Goal: Task Accomplishment & Management: Complete application form

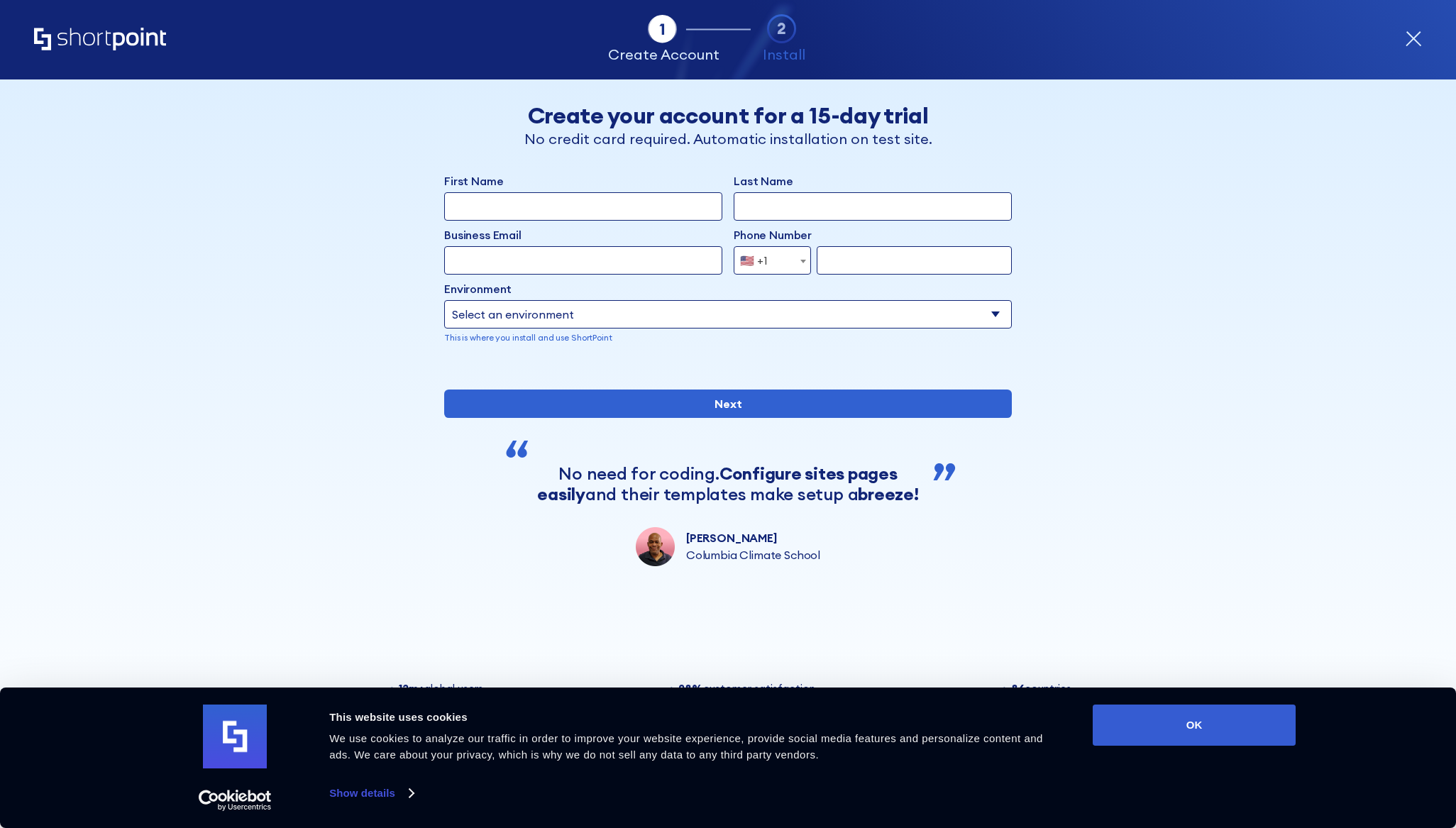
click at [794, 260] on span "🇺🇸 +1" at bounding box center [772, 261] width 77 height 29
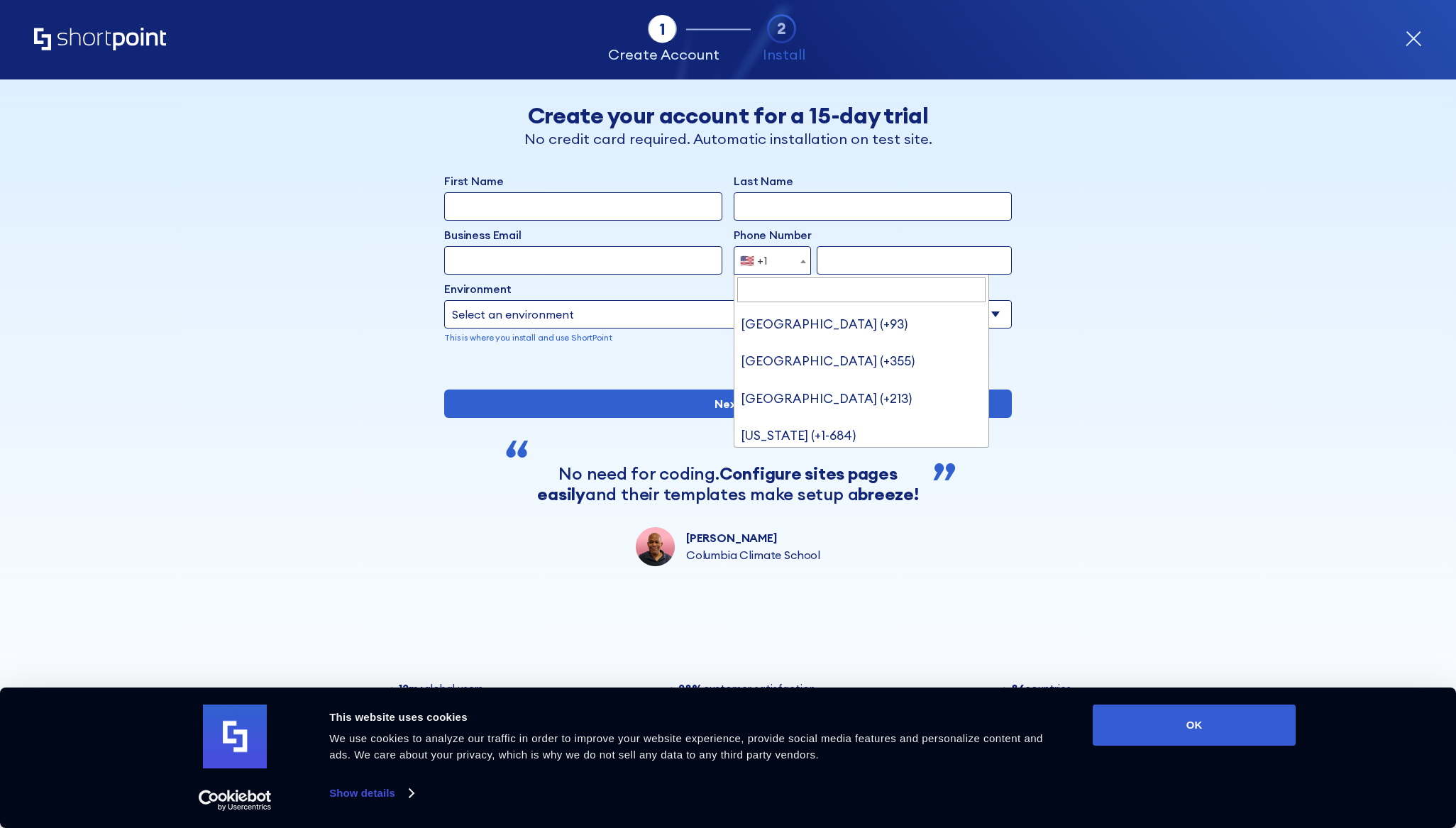
scroll to position [8258, 0]
click at [794, 260] on span "🇺🇸 +1" at bounding box center [772, 261] width 77 height 29
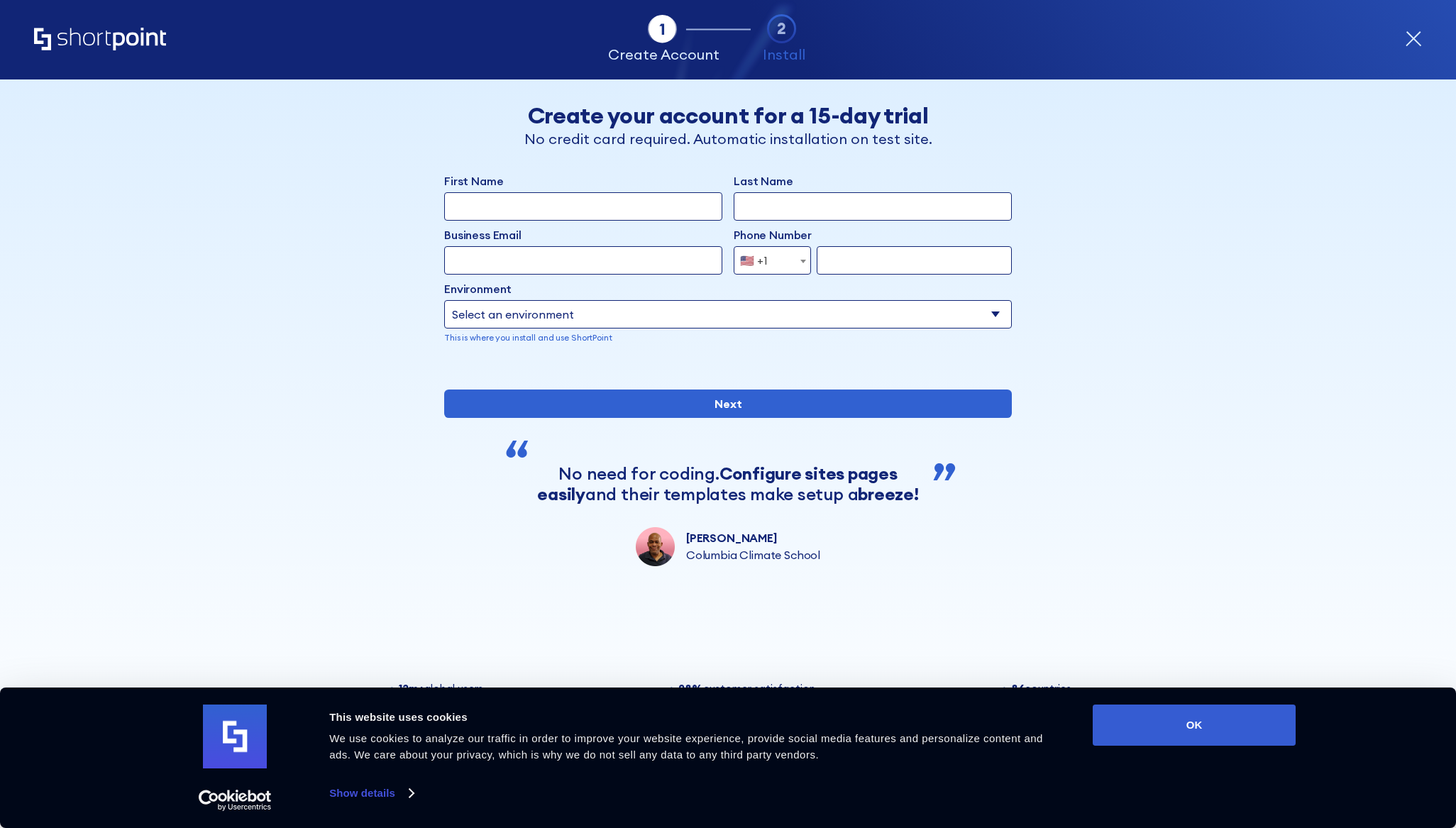
click at [1220, 293] on div "Tab 1 Tab 2 Tab 3 Tab 4 Tell us more about you New customer Existing customer B…" at bounding box center [728, 453] width 1456 height 749
click at [805, 616] on div "Back Back Create your account for a 15-day trial No credit card required. Autom…" at bounding box center [728, 436] width 869 height 715
click at [365, 796] on link "Show details" at bounding box center [370, 794] width 84 height 21
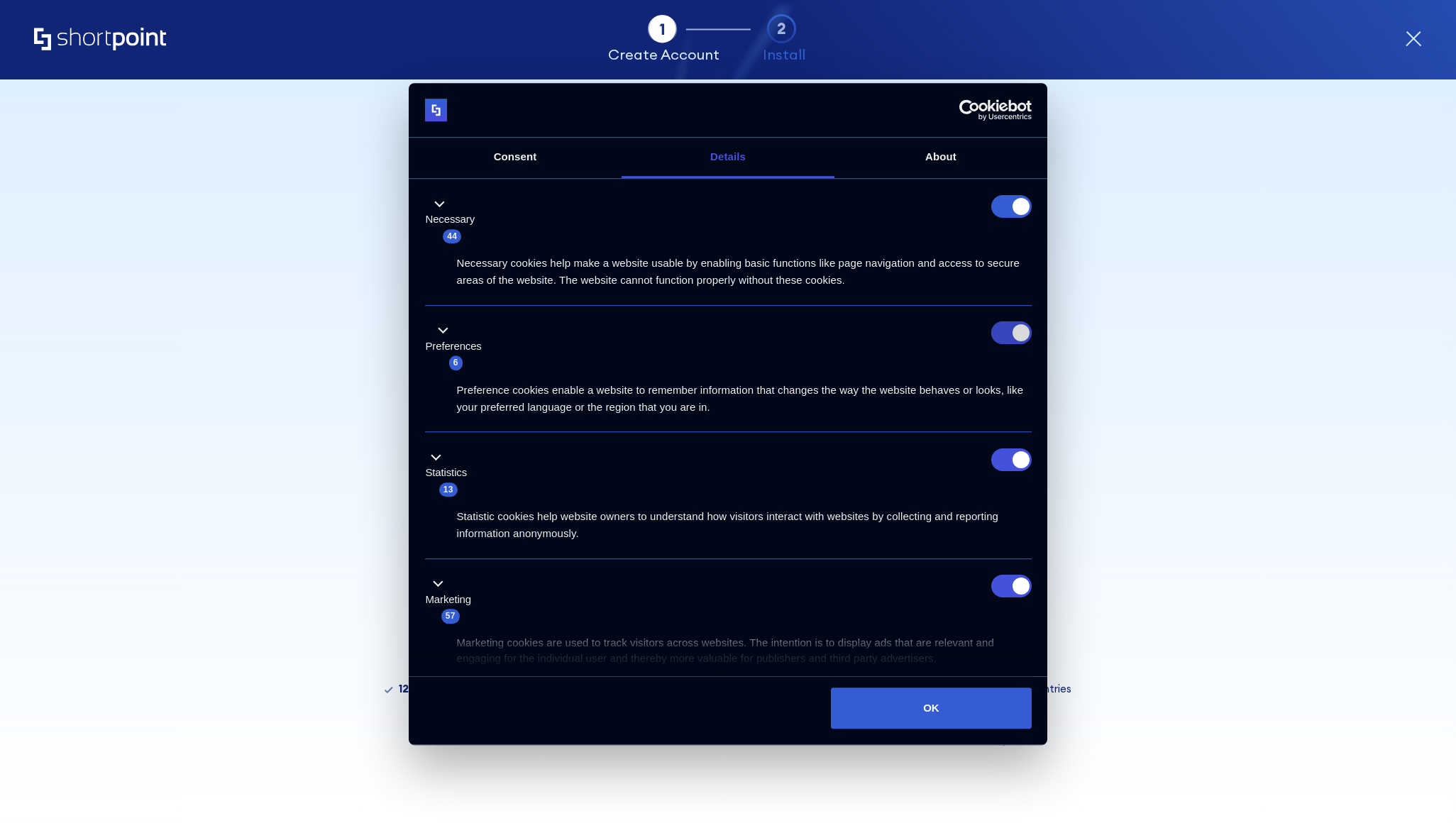
click at [999, 340] on input "Preferences" at bounding box center [1011, 333] width 41 height 23
checkbox input "false"
click at [994, 463] on input "Statistics" at bounding box center [1011, 460] width 41 height 23
checkbox input "false"
click at [996, 586] on input "Marketing" at bounding box center [1011, 587] width 41 height 23
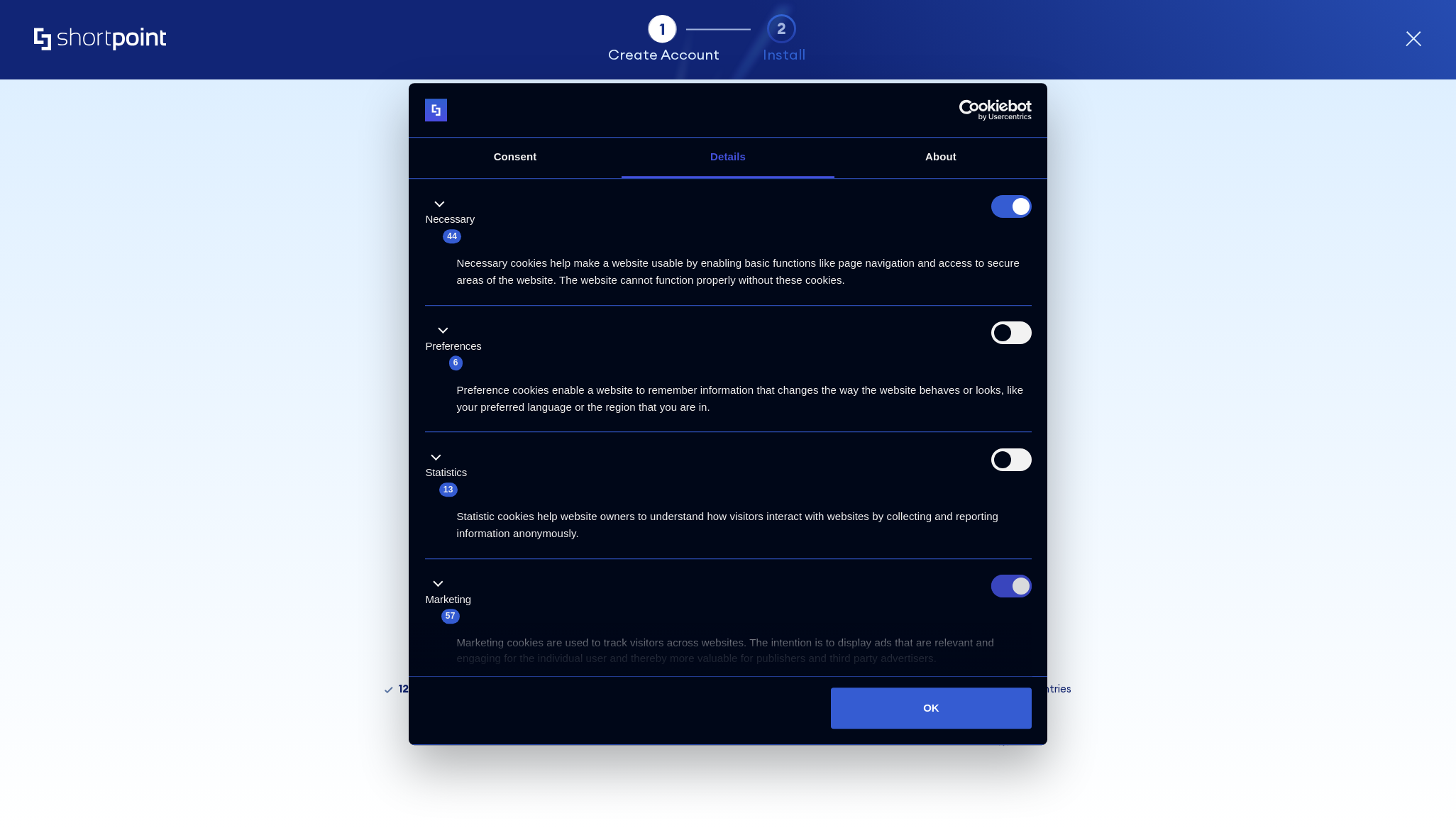
checkbox input "false"
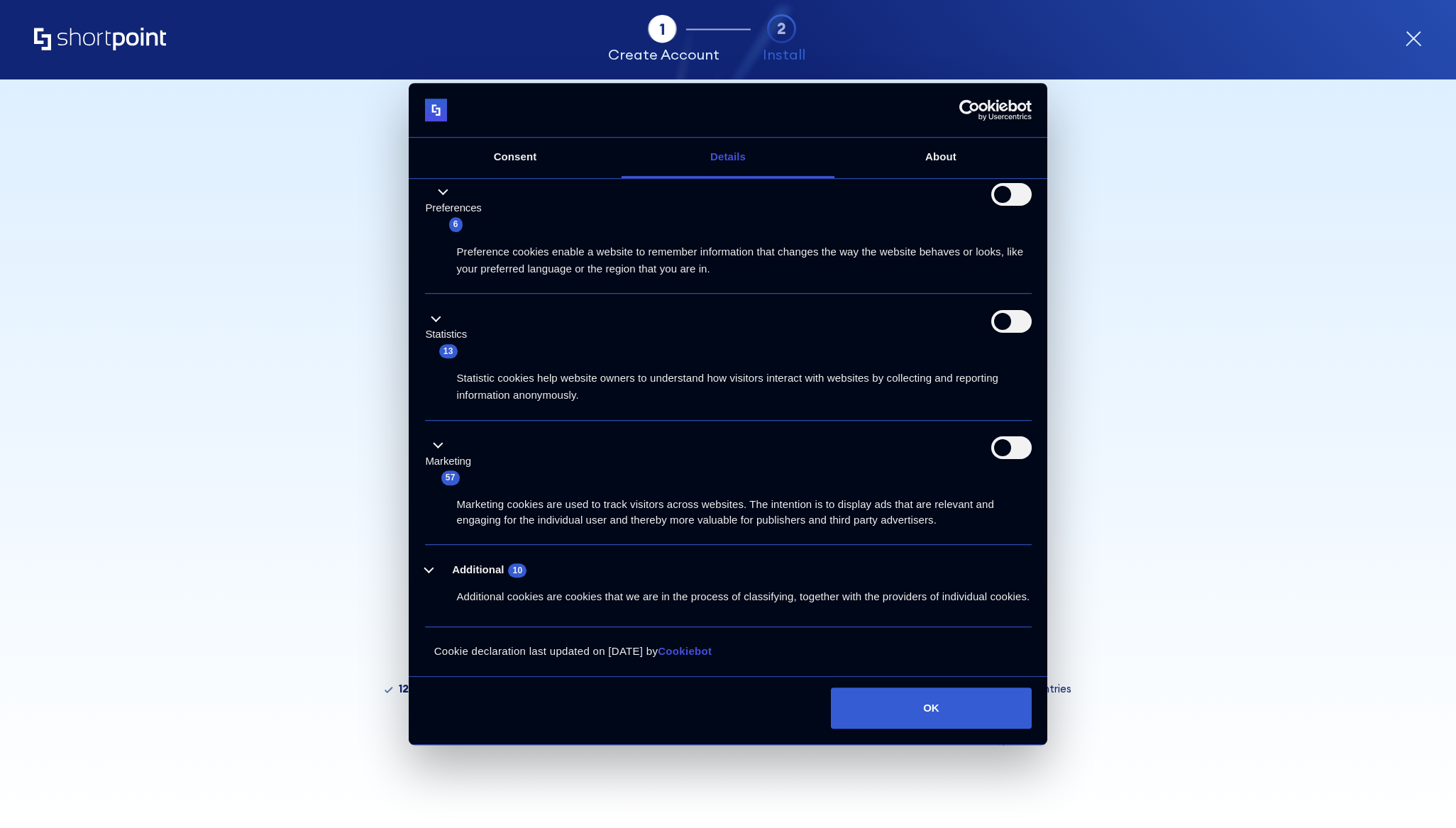
scroll to position [155, 0]
click at [964, 702] on button "OK" at bounding box center [931, 708] width 200 height 41
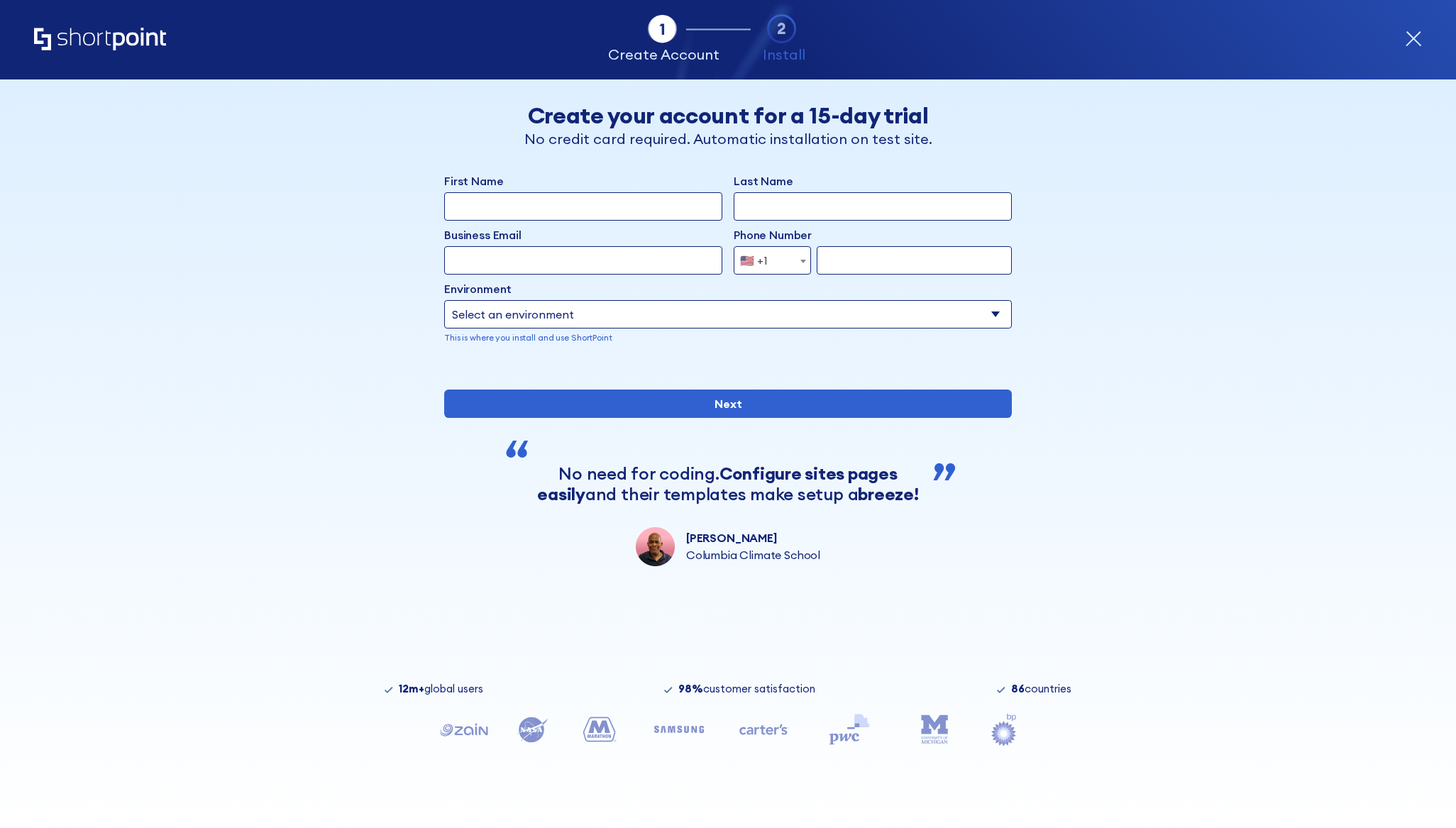
scroll to position [0, 0]
click at [108, 35] on icon "Home" at bounding box center [100, 39] width 132 height 23
